Goal: Information Seeking & Learning: Learn about a topic

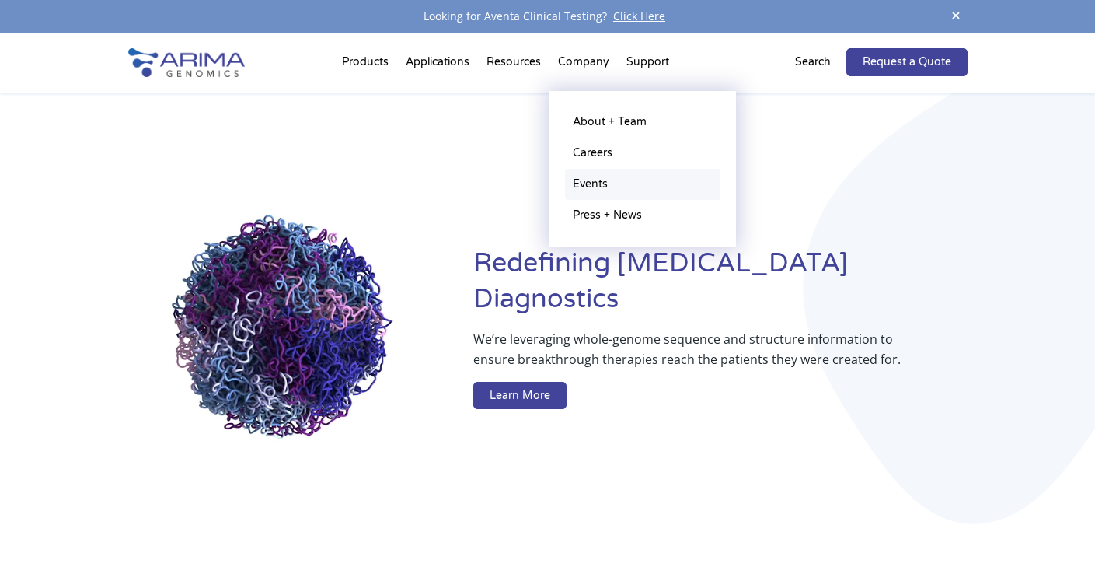
click at [603, 189] on link "Events" at bounding box center [642, 184] width 155 height 31
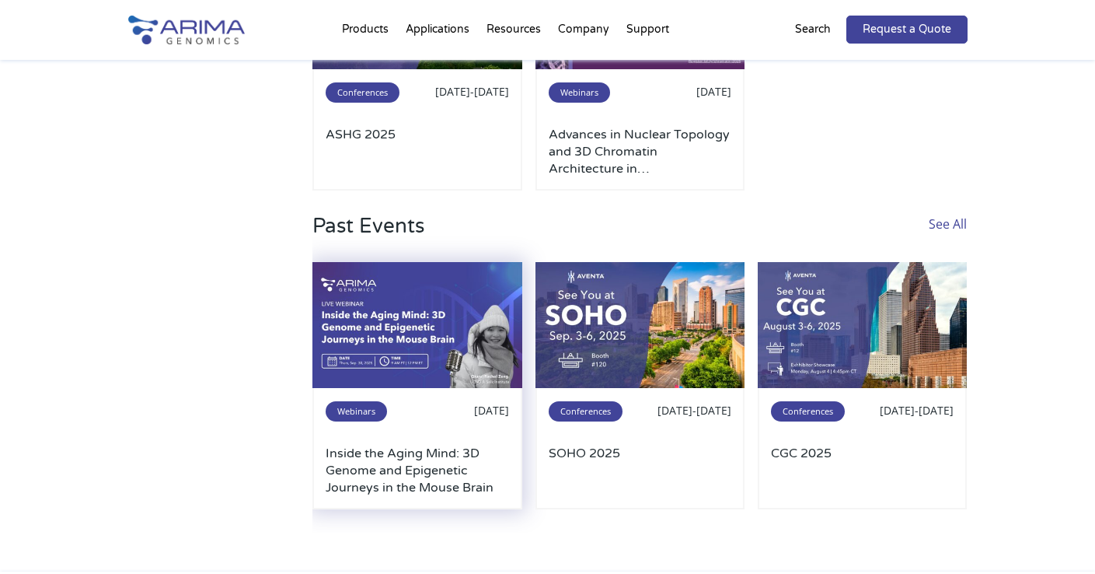
scroll to position [344, 0]
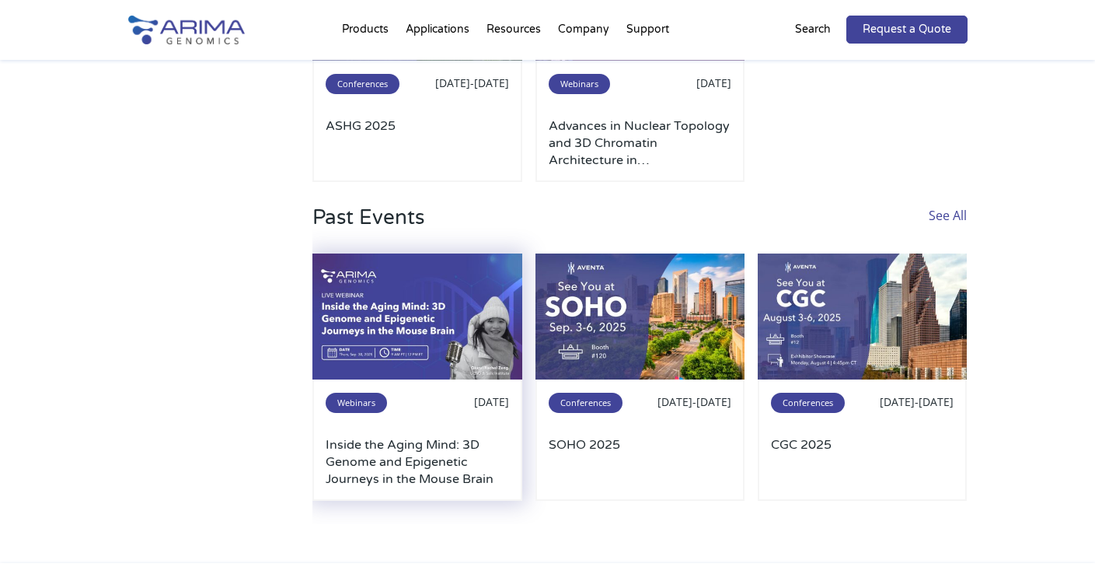
click at [442, 326] on img at bounding box center [417, 316] width 210 height 126
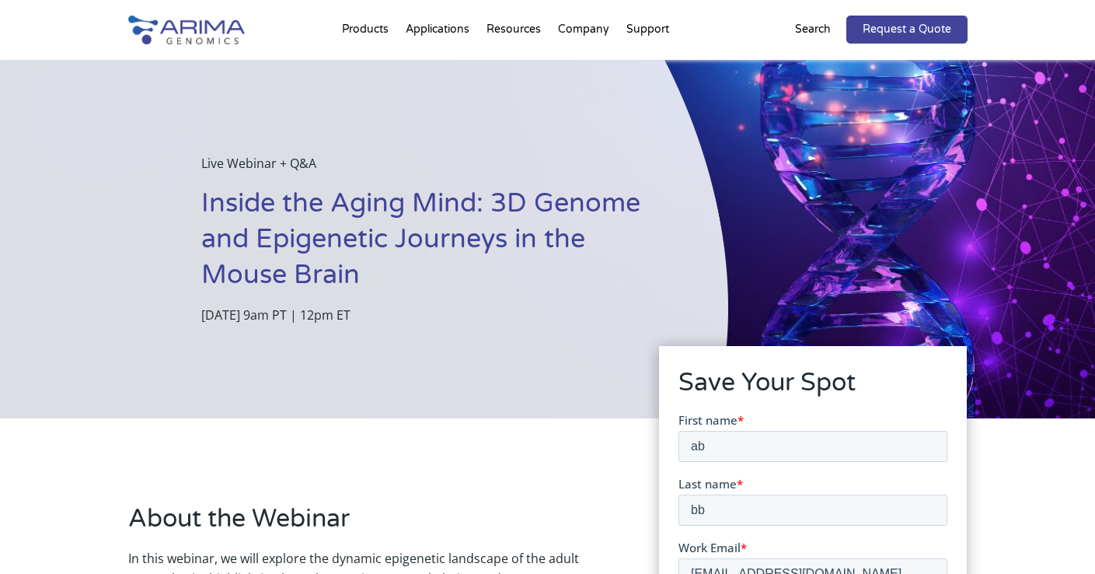
click at [328, 229] on h1 "Inside the Aging Mind: 3D Genome and Epigenetic Journeys in the Mouse Brain" at bounding box center [425, 245] width 449 height 119
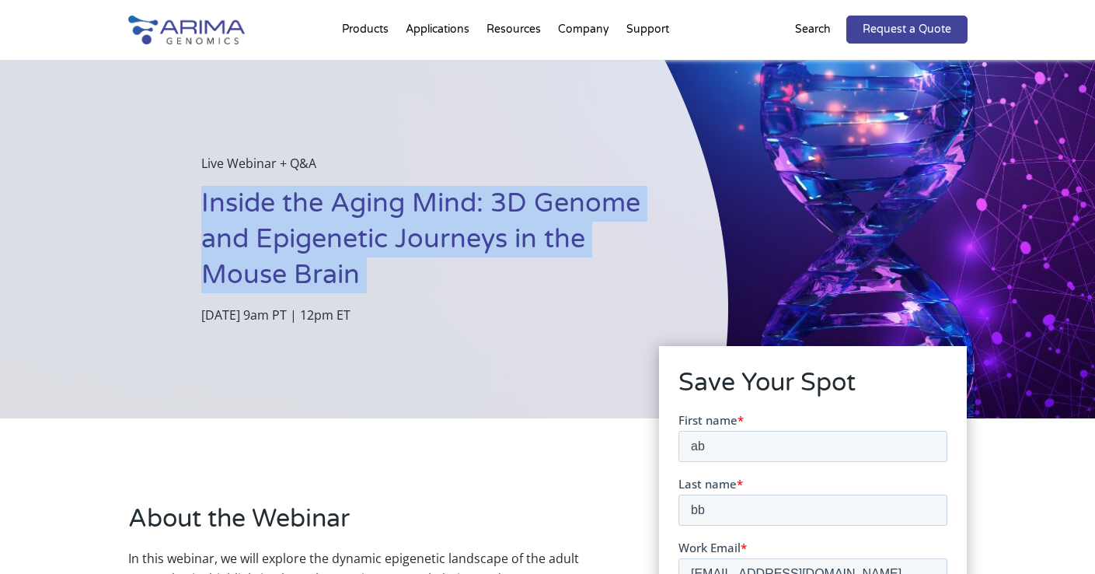
click at [328, 229] on h1 "Inside the Aging Mind: 3D Genome and Epigenetic Journeys in the Mouse Brain" at bounding box center [425, 245] width 449 height 119
copy h1 "Inside the Aging Mind: 3D Genome and Epigenetic Journeys in the Mouse Brain"
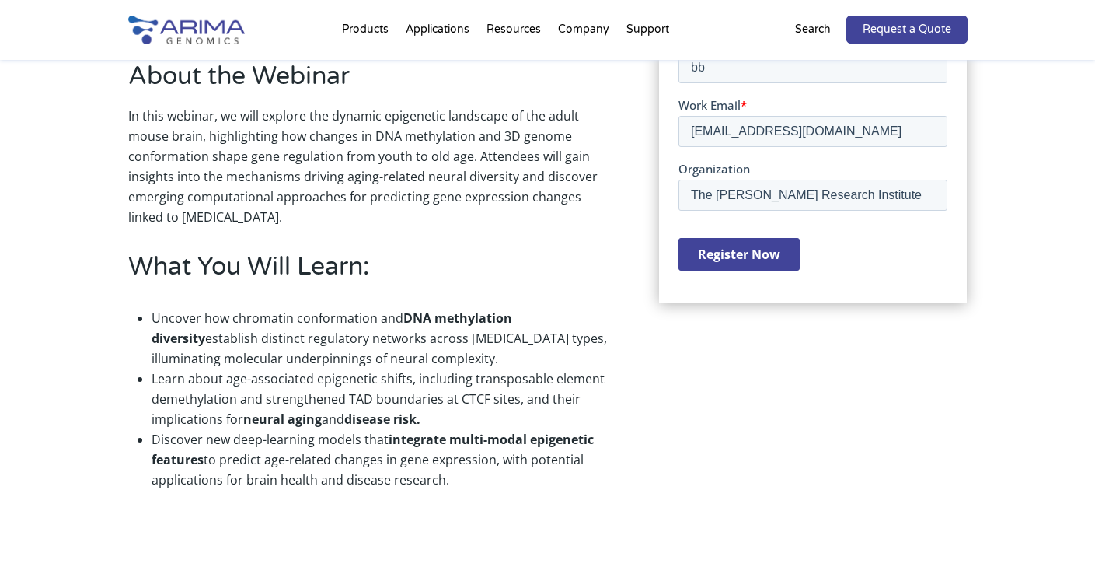
scroll to position [445, 0]
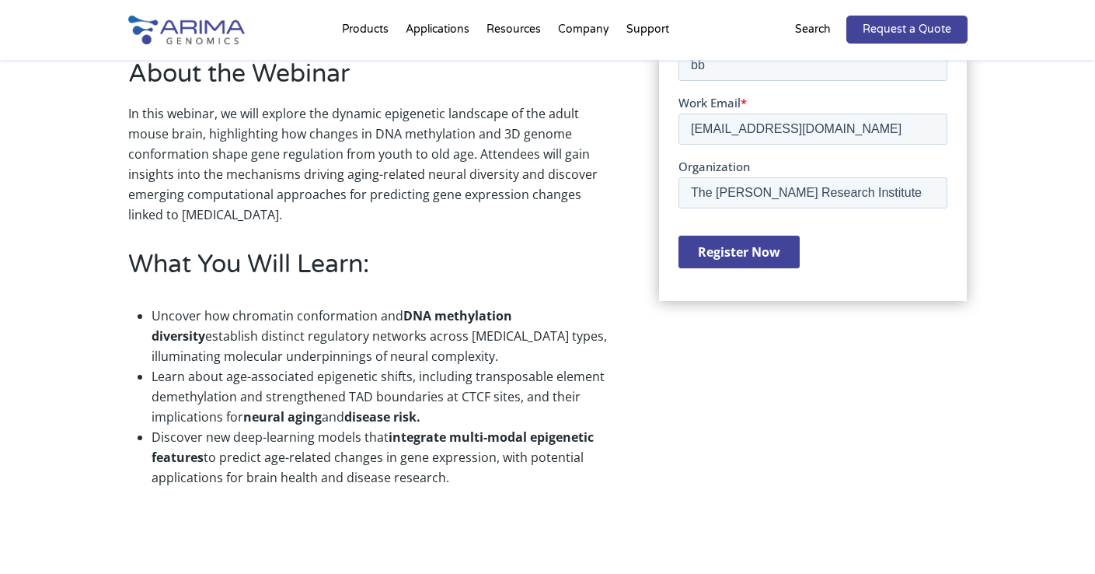
drag, startPoint x: 128, startPoint y: 75, endPoint x: 497, endPoint y: 474, distance: 542.9
click at [497, 474] on div "About the Webinar In this webinar, we will explore the dynamic epigenetic lands…" at bounding box center [370, 279] width 485 height 444
copy div "About the Webinar In this webinar, we will explore the dynamic epigenetic lands…"
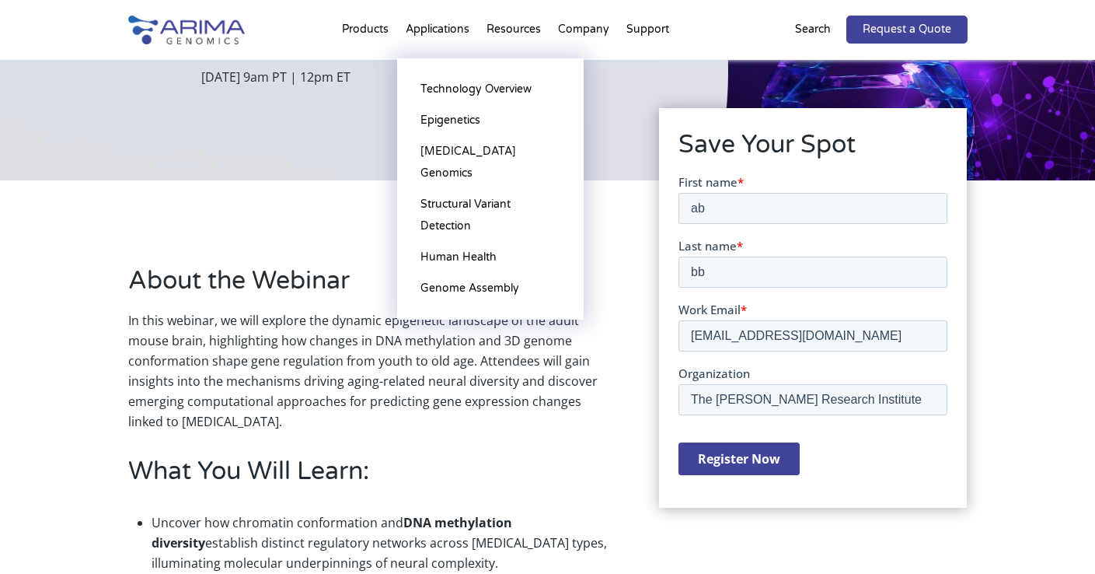
scroll to position [0, 0]
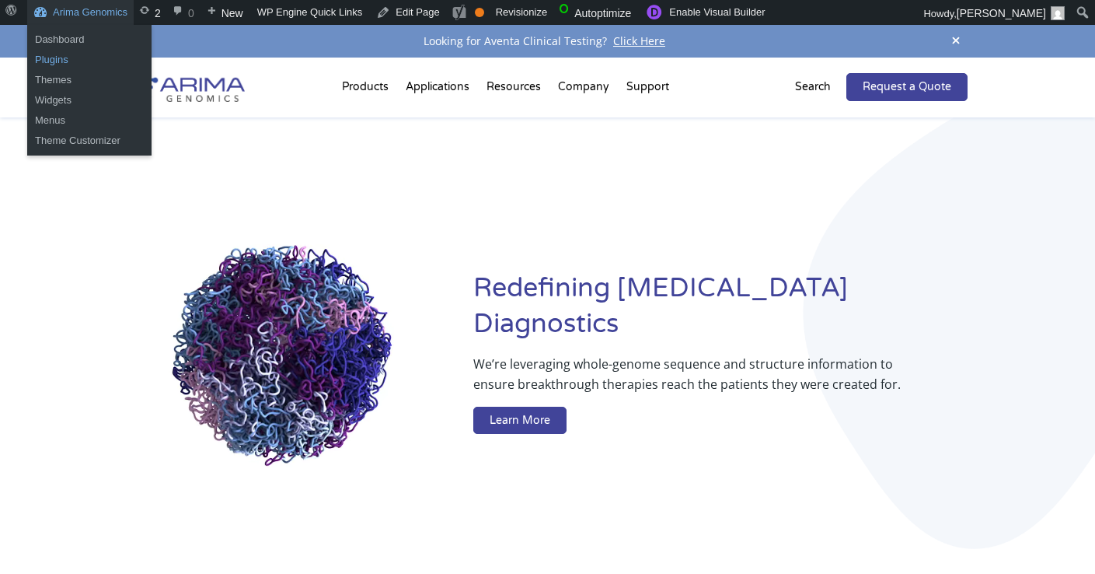
click at [61, 50] on link "Plugins" at bounding box center [89, 60] width 124 height 20
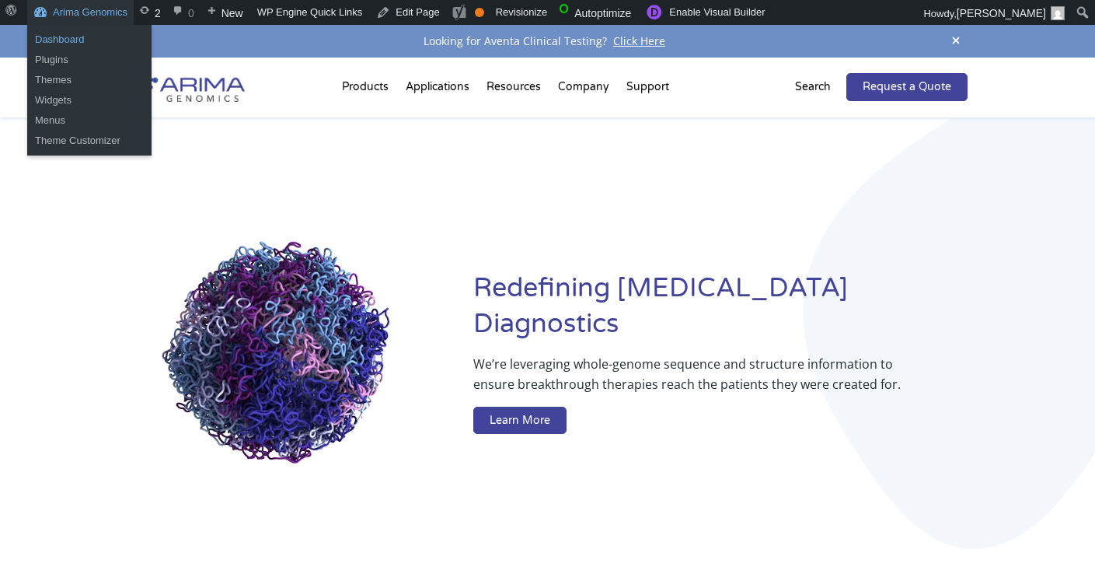
click at [65, 46] on link "Dashboard" at bounding box center [89, 40] width 124 height 20
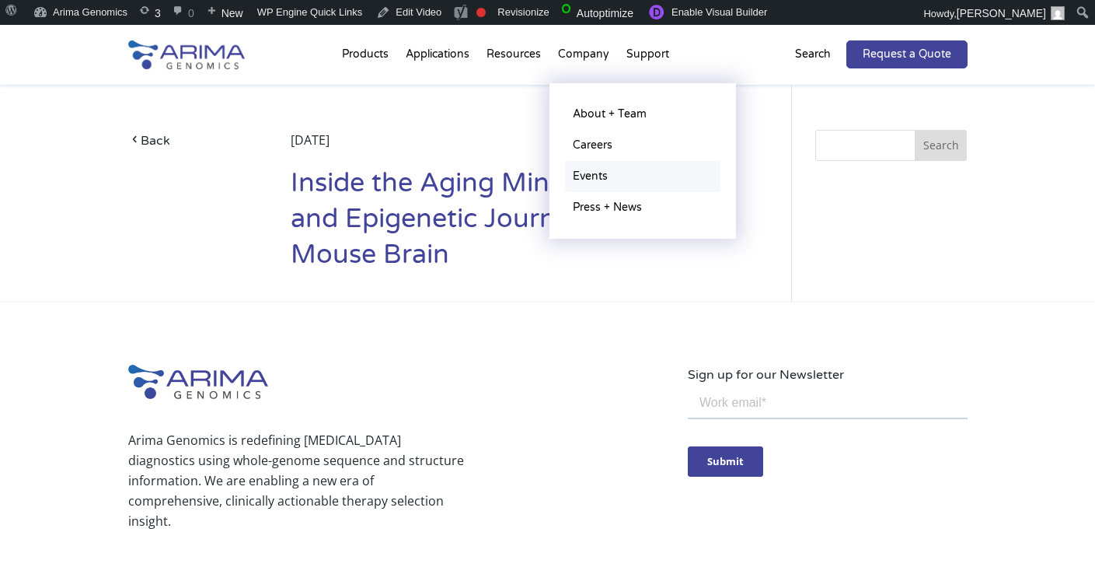
click at [607, 166] on link "Events" at bounding box center [642, 176] width 155 height 31
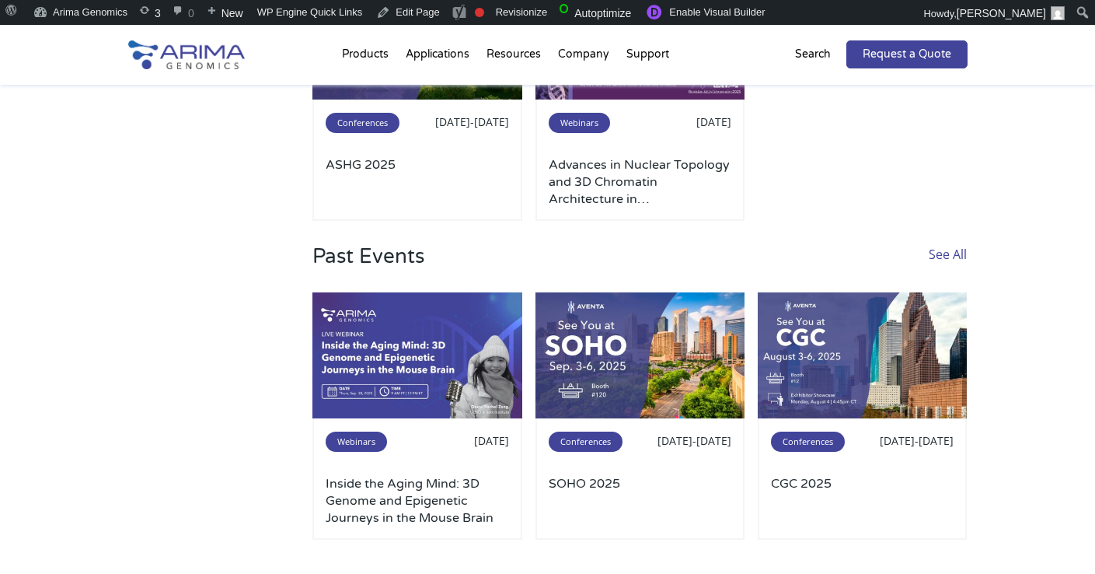
scroll to position [333, 0]
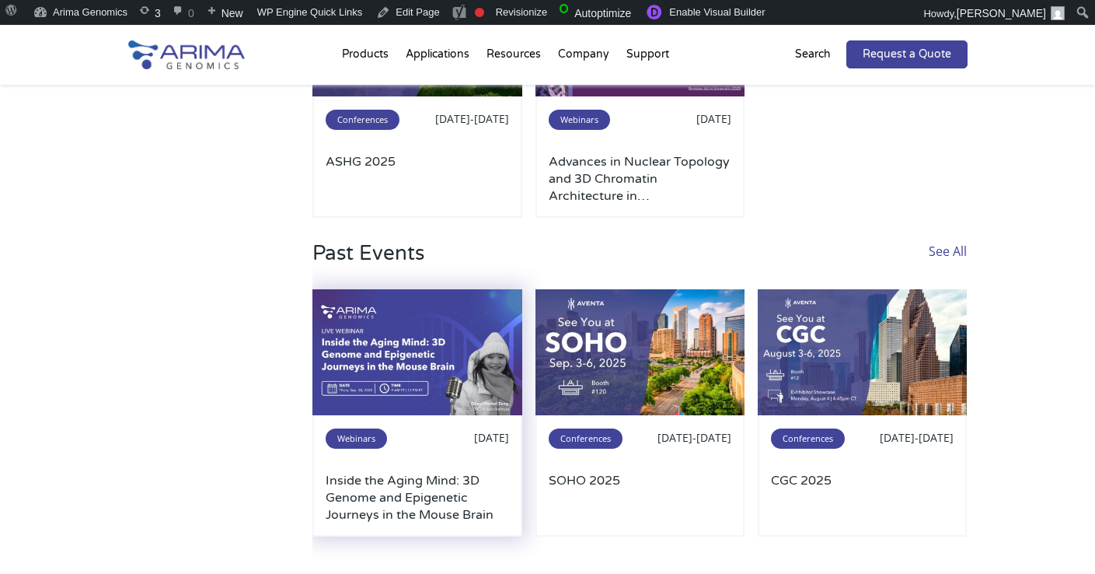
click at [388, 395] on img at bounding box center [417, 352] width 210 height 126
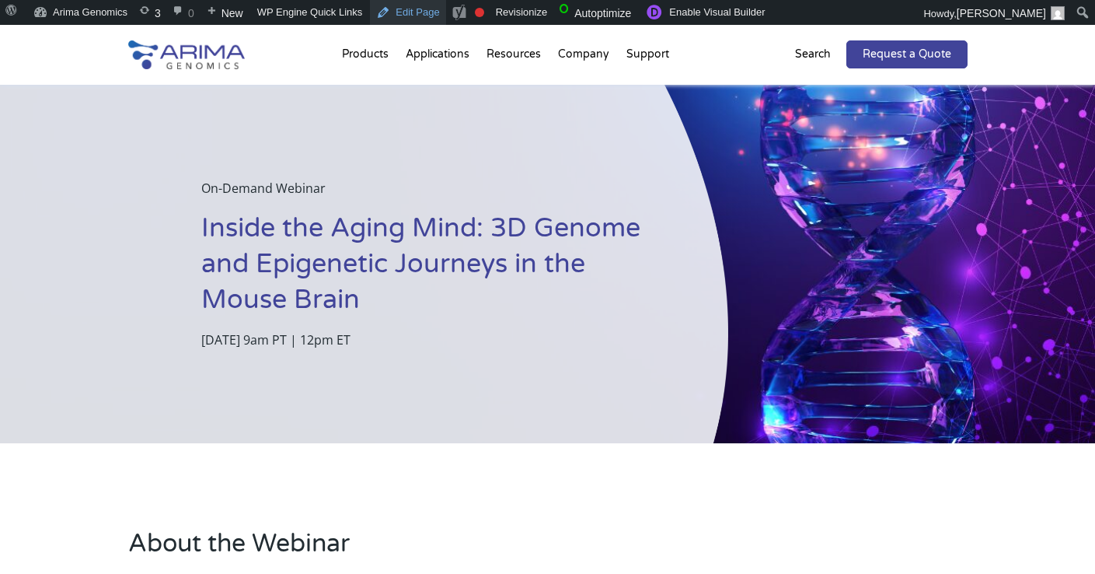
click at [415, 19] on link "Edit Page" at bounding box center [407, 12] width 75 height 25
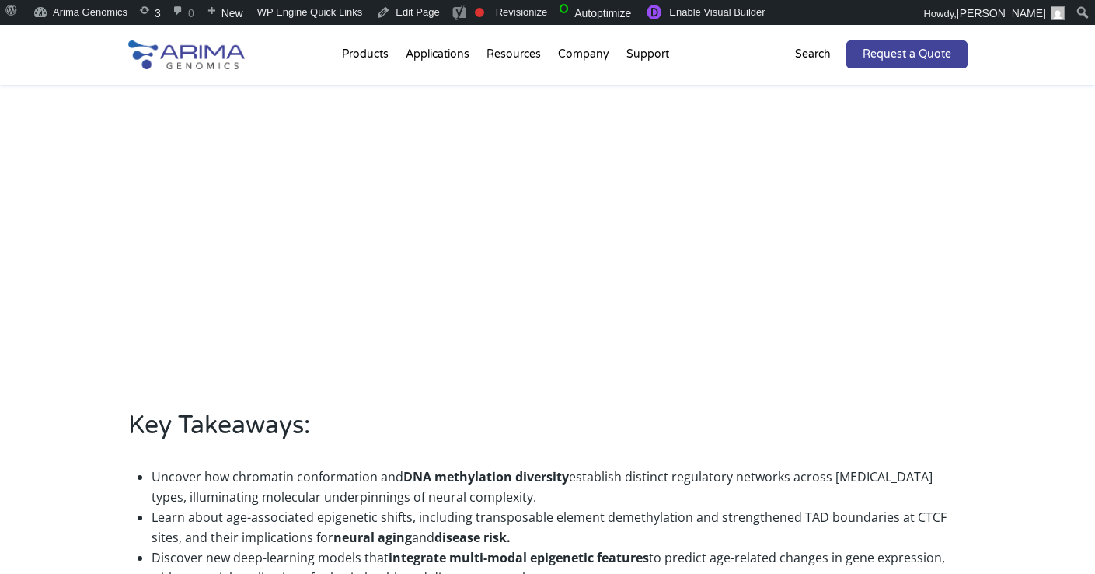
click at [79, 203] on div "About the Webinar In this webinar, we will explore the dynamic epigenetic lands…" at bounding box center [547, 191] width 1095 height 984
